Goal: Obtain resource: Download file/media

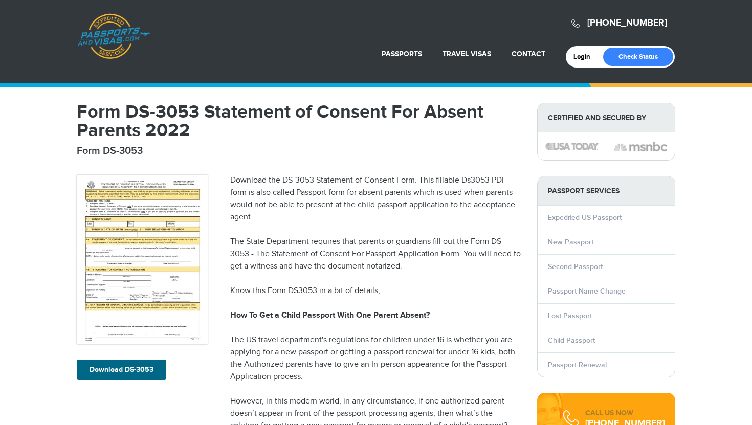
click at [132, 233] on img at bounding box center [142, 259] width 131 height 169
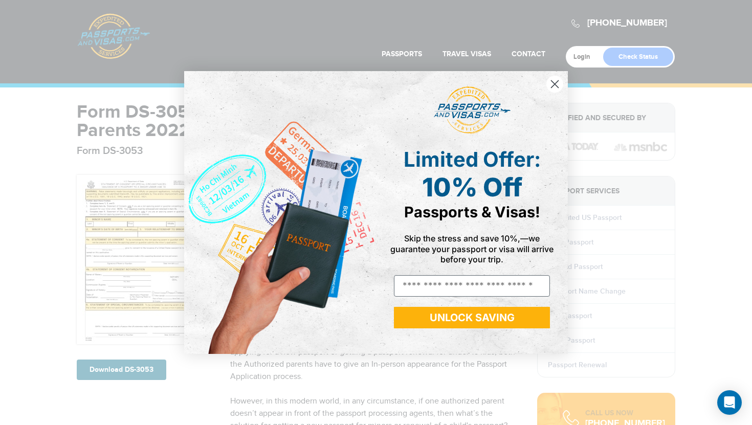
click at [550, 88] on circle "Close dialog" at bounding box center [554, 84] width 17 height 17
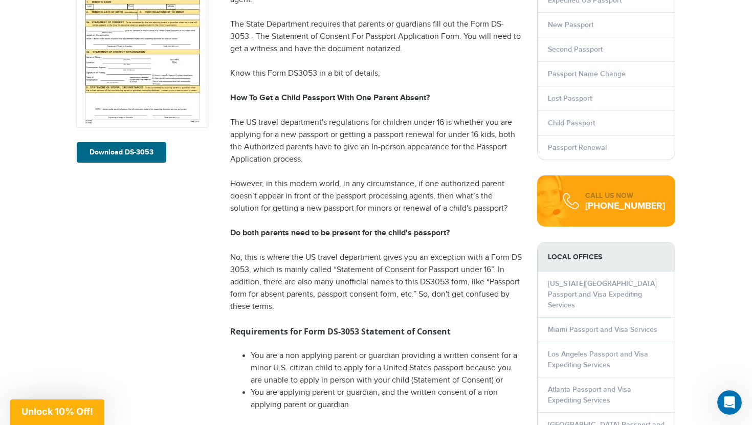
scroll to position [216, 0]
